Goal: Find contact information: Find contact information

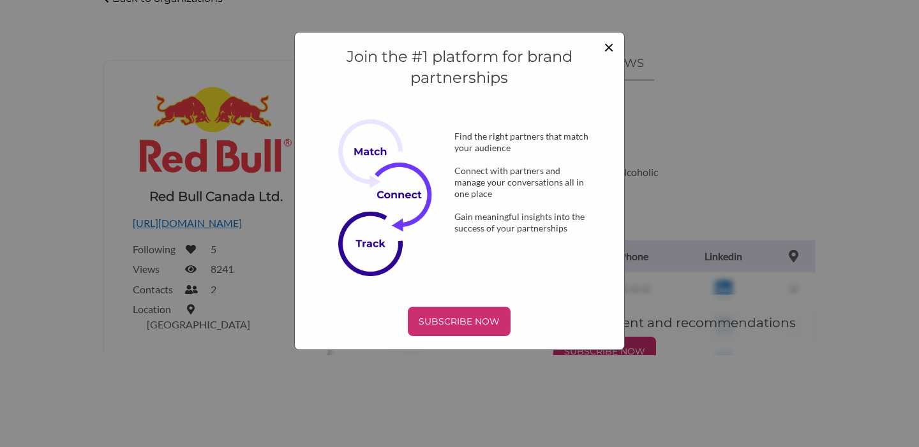
click at [608, 42] on span "×" at bounding box center [609, 47] width 10 height 22
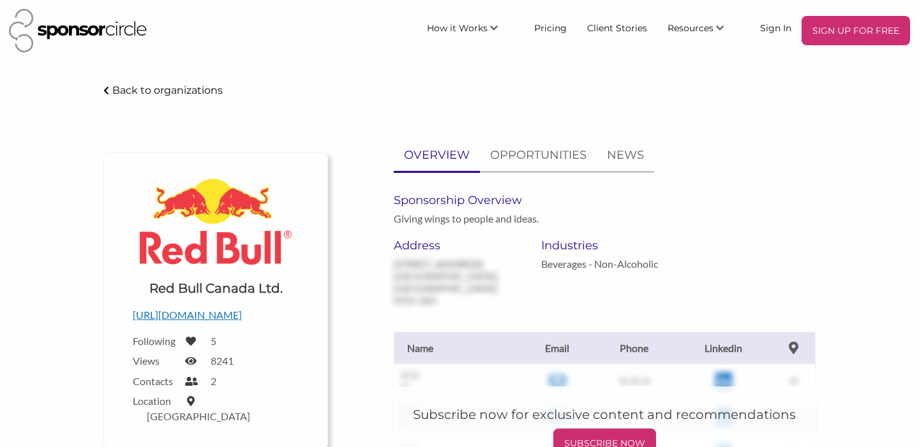
click at [105, 30] on img at bounding box center [78, 30] width 138 height 43
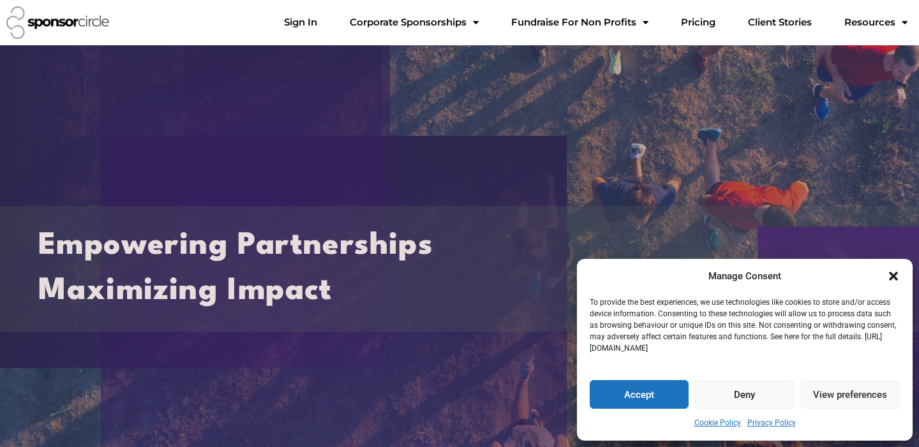
click at [892, 281] on icon "Close dialogue" at bounding box center [893, 276] width 13 height 13
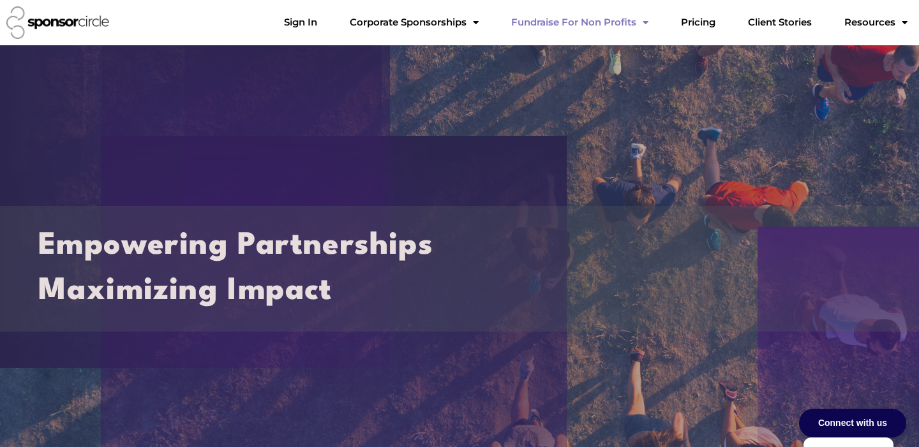
click at [619, 26] on link "Fundraise For Non Profits" at bounding box center [580, 23] width 158 height 26
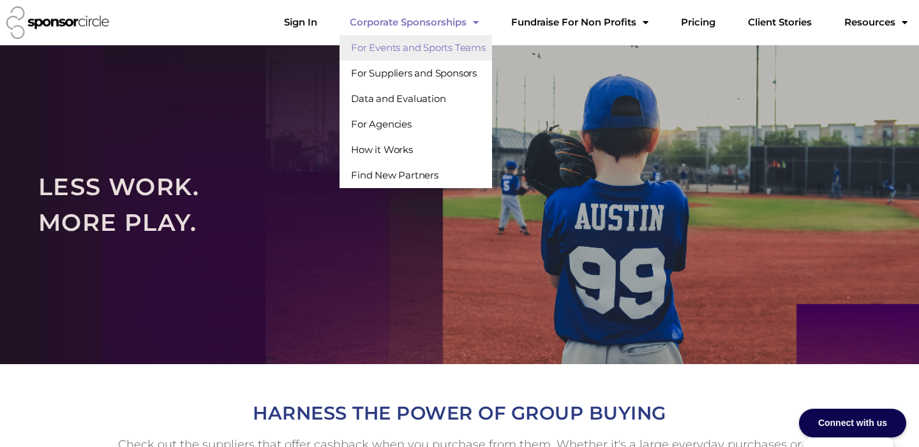
click at [475, 47] on link "For Events and Sports Teams" at bounding box center [416, 48] width 153 height 26
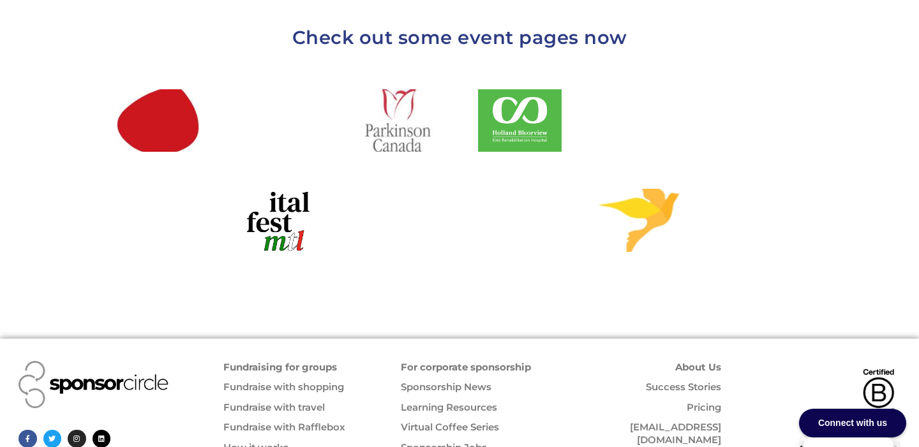
scroll to position [1505, 0]
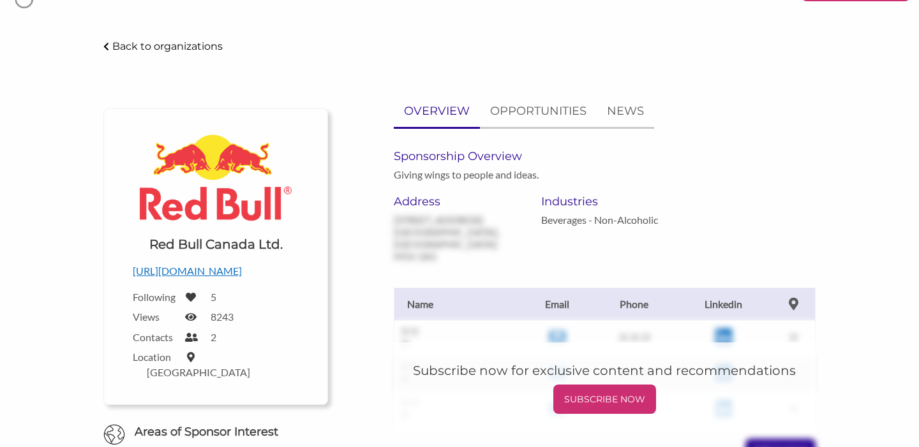
scroll to position [47, 0]
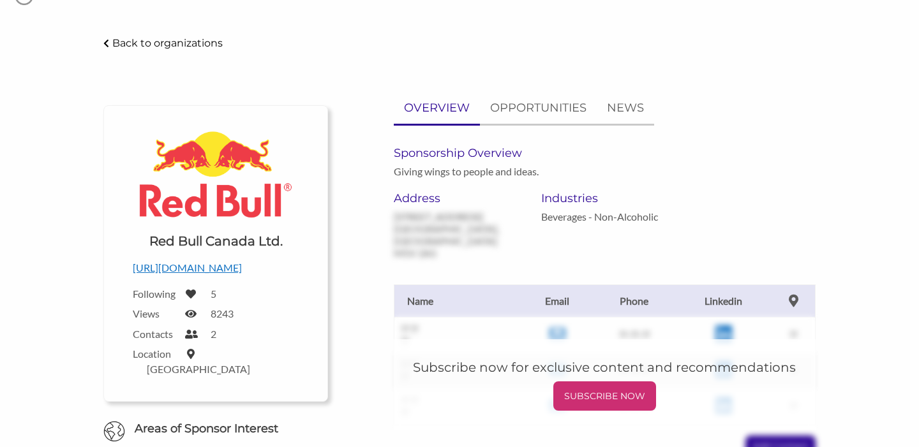
click at [207, 276] on p "[URL][DOMAIN_NAME]" at bounding box center [216, 268] width 166 height 17
